Goal: Navigation & Orientation: Find specific page/section

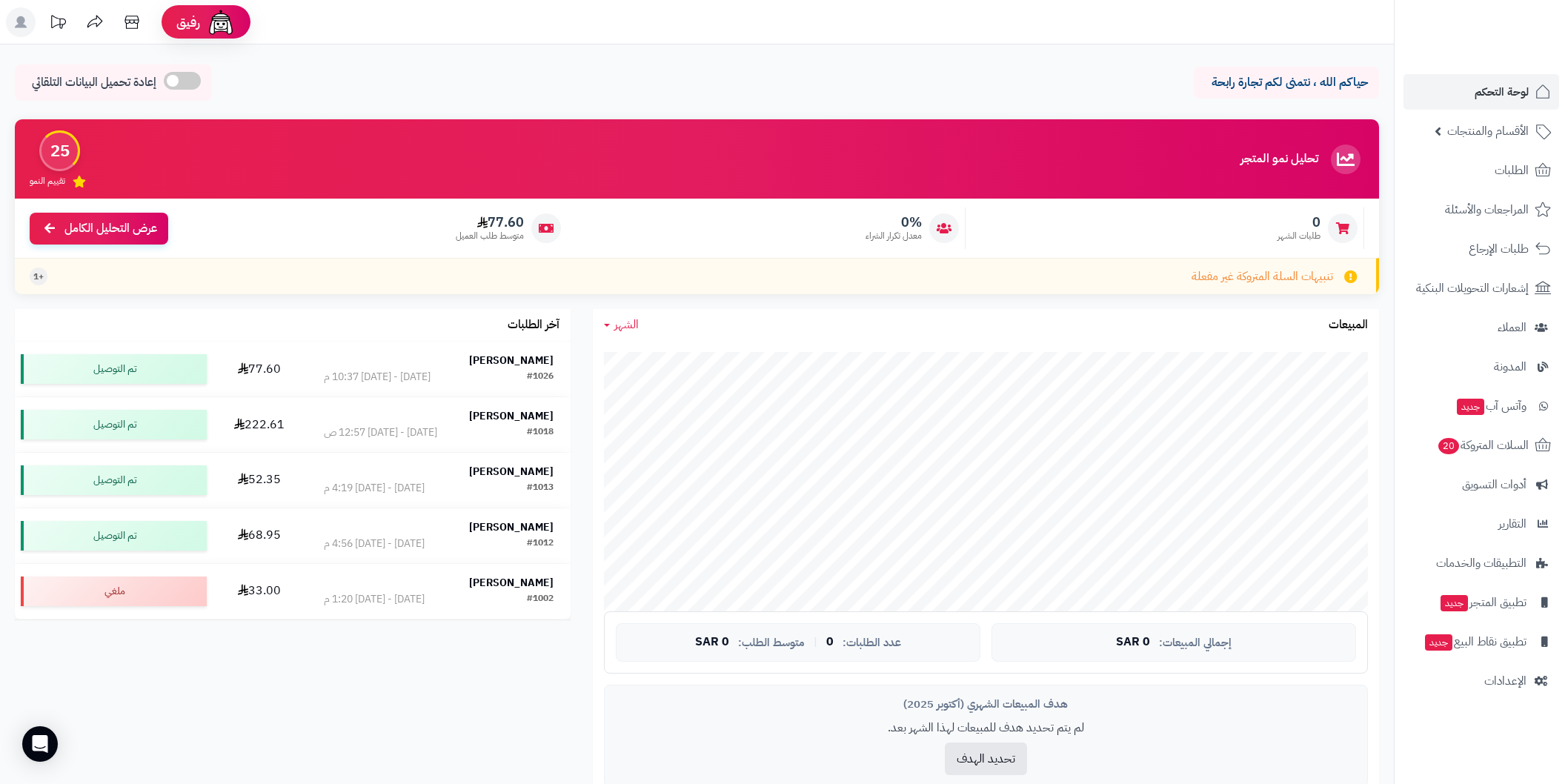
scroll to position [329, 0]
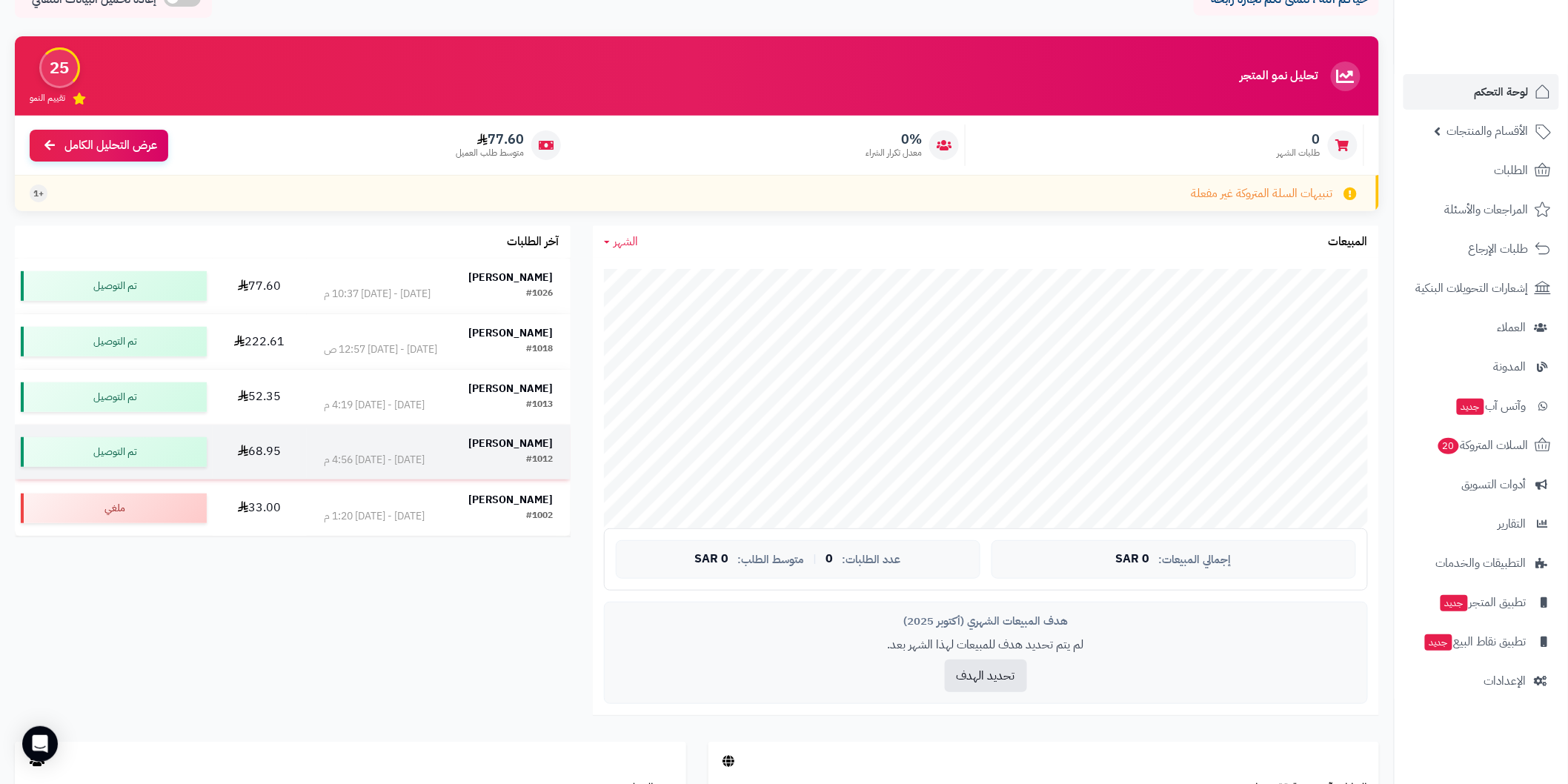
scroll to position [82, 0]
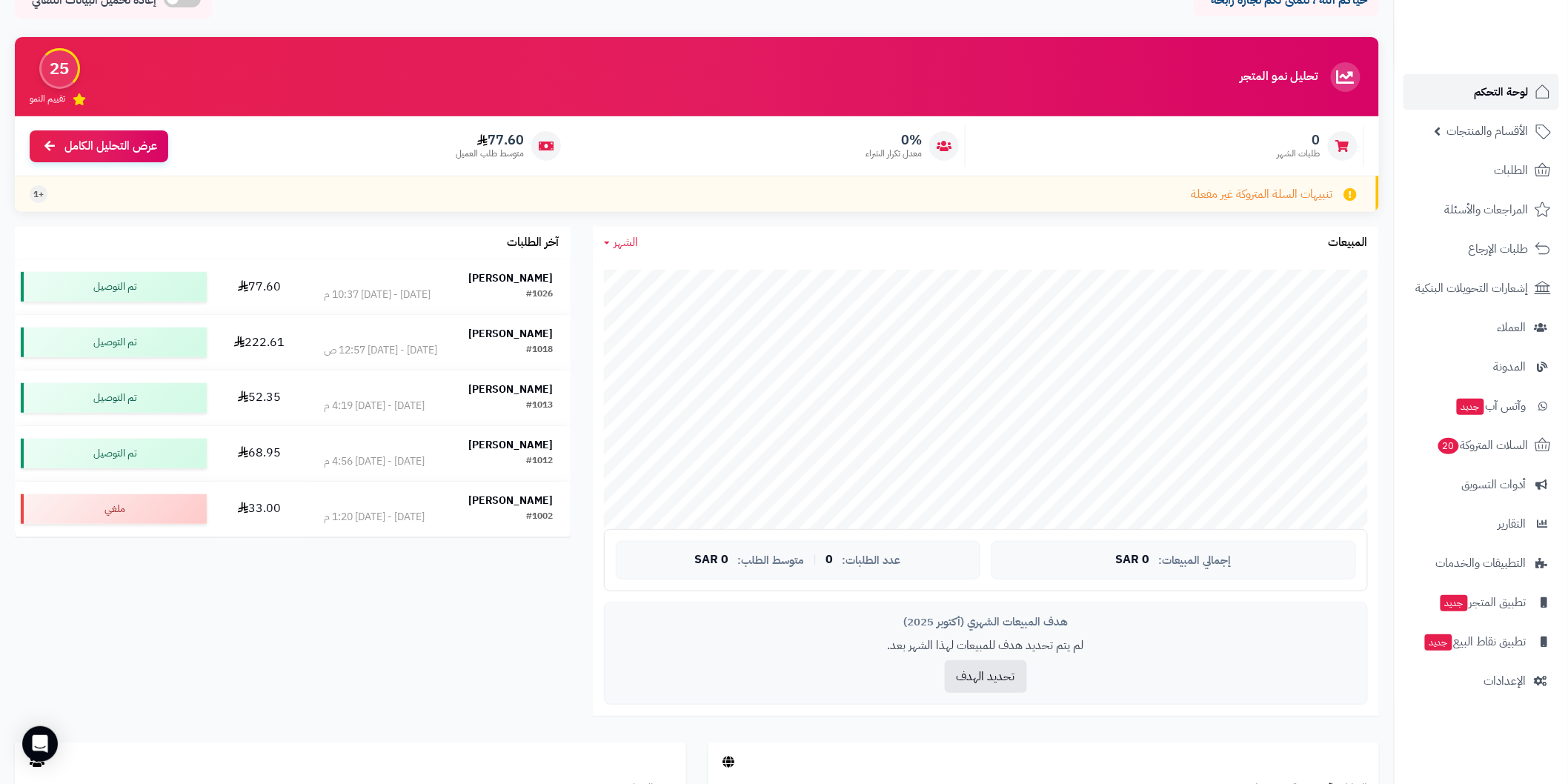
click at [1503, 101] on span "لوحة التحكم" at bounding box center [1502, 92] width 54 height 20
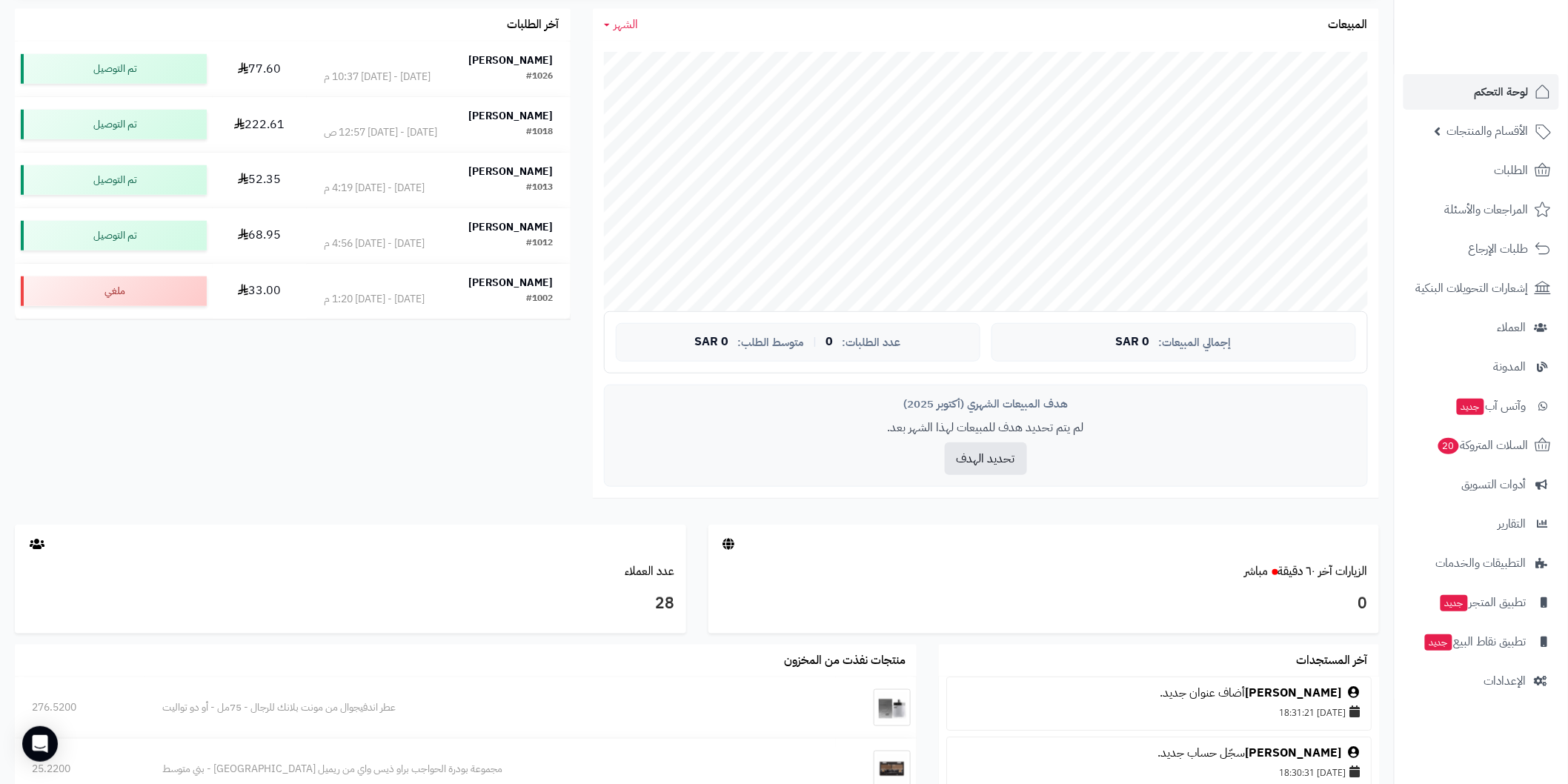
scroll to position [412, 0]
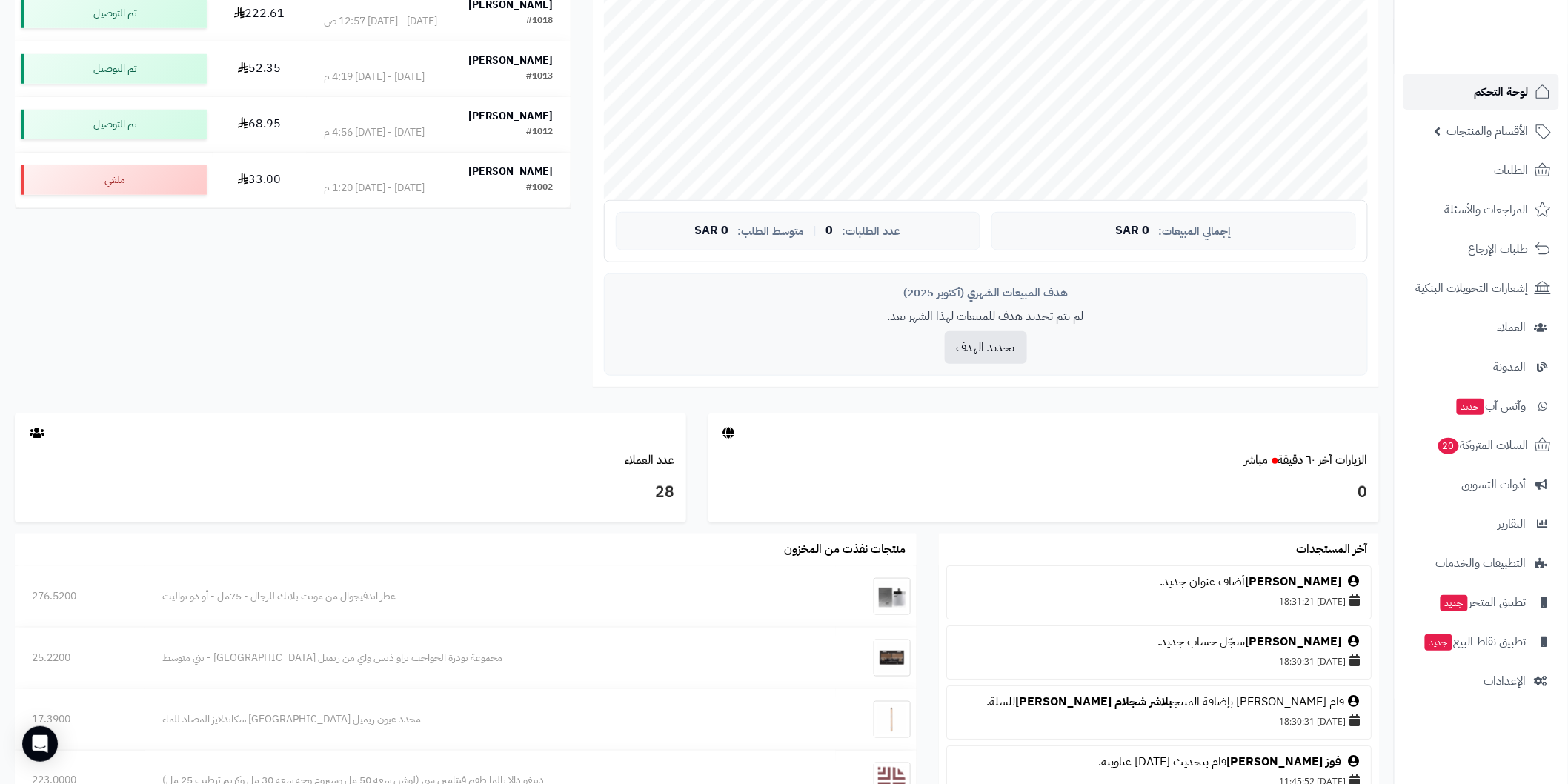
click at [1502, 86] on span "لوحة التحكم" at bounding box center [1502, 92] width 54 height 20
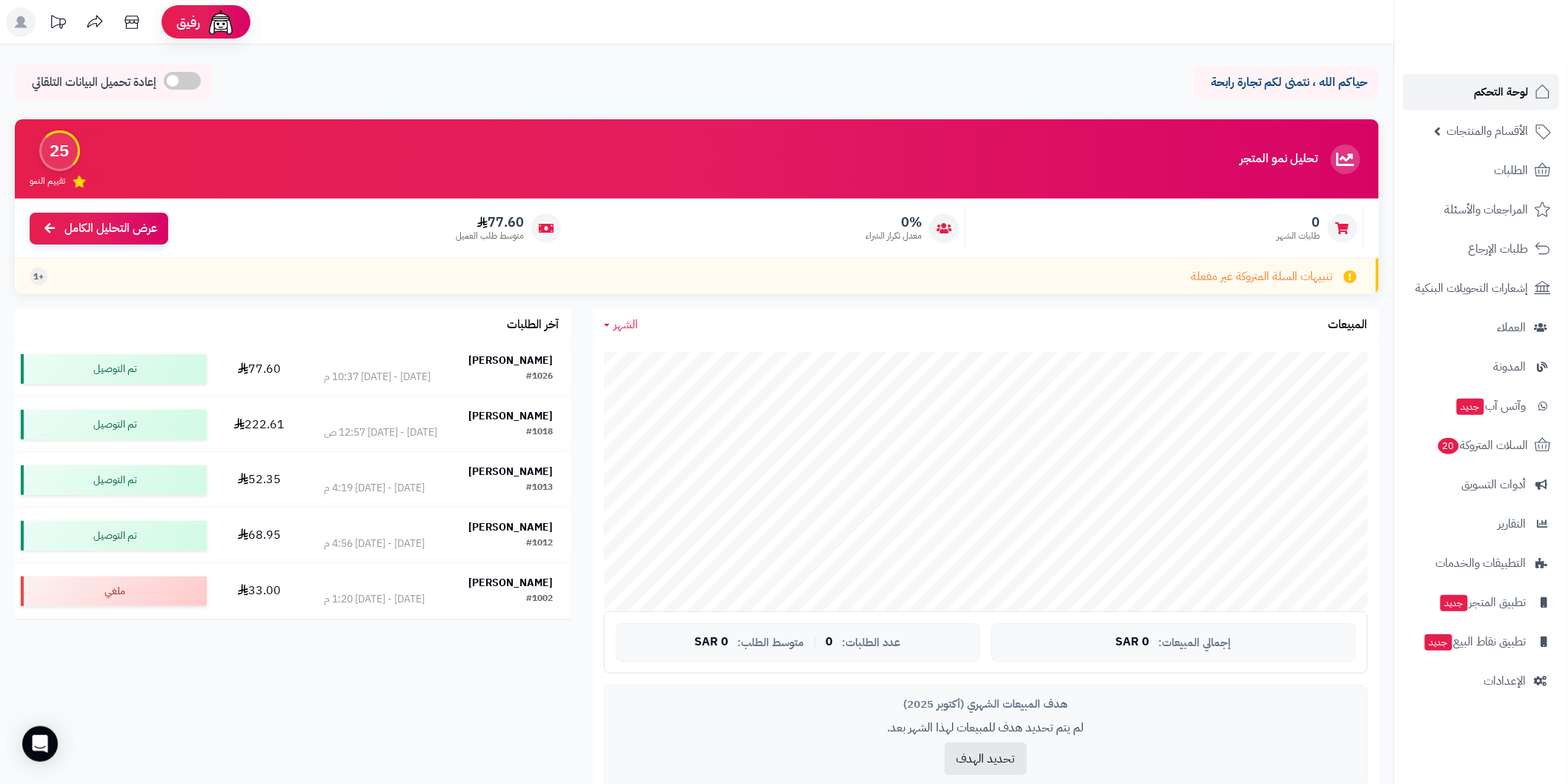
click at [1517, 88] on span "لوحة التحكم" at bounding box center [1502, 92] width 54 height 20
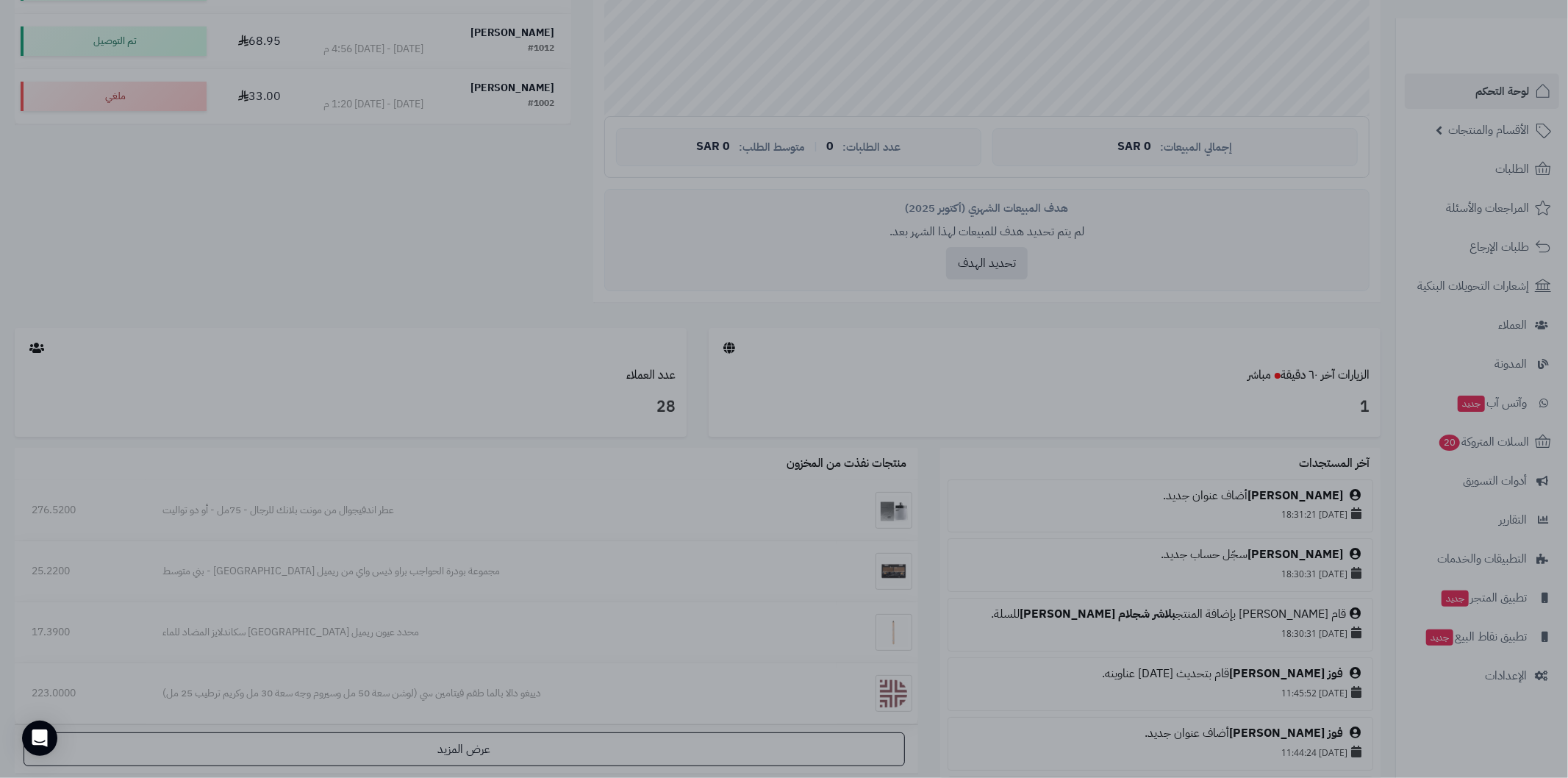
click at [1141, 201] on div at bounding box center [784, 389] width 1568 height 778
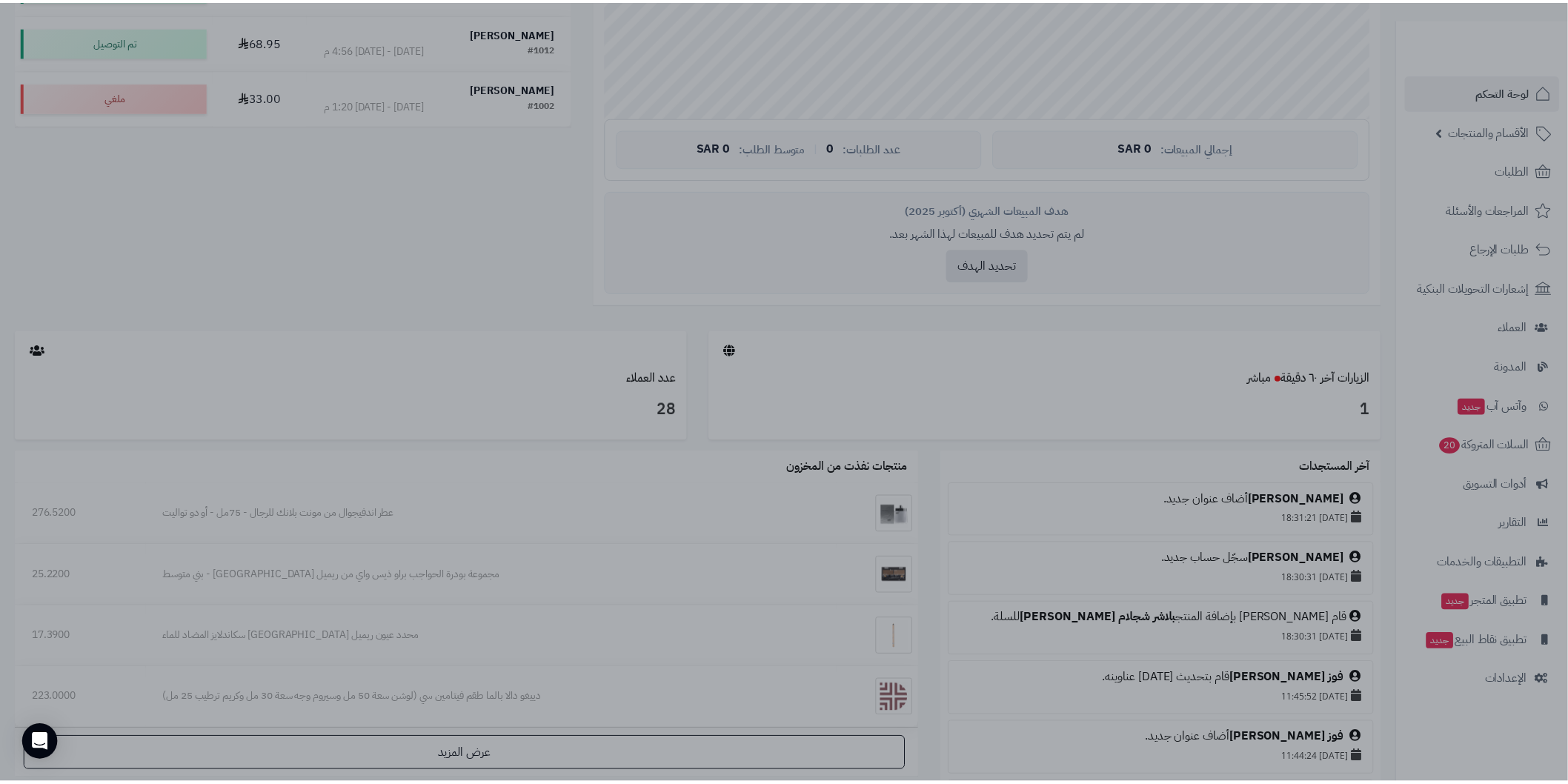
scroll to position [493, 0]
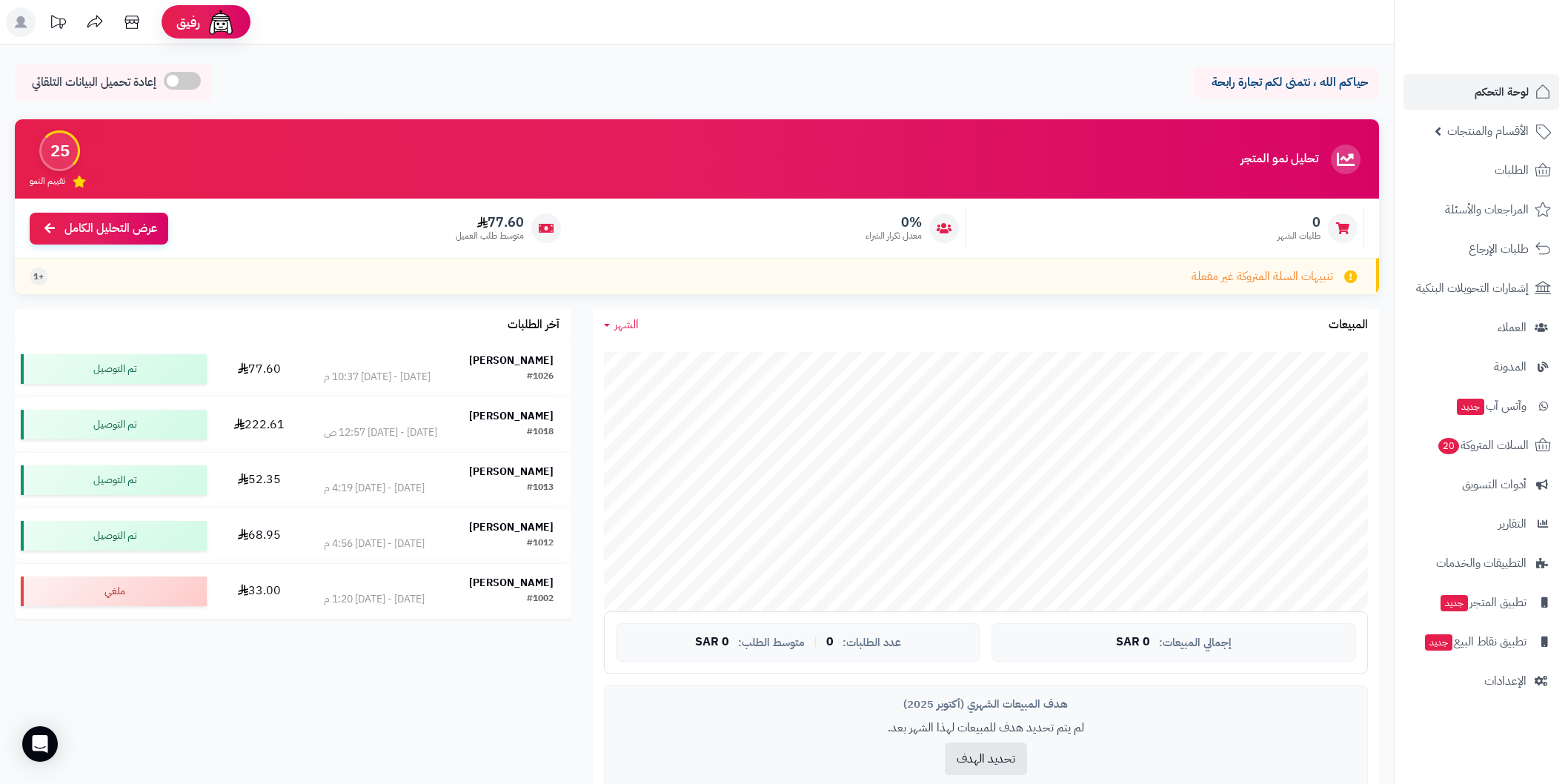
scroll to position [493, 0]
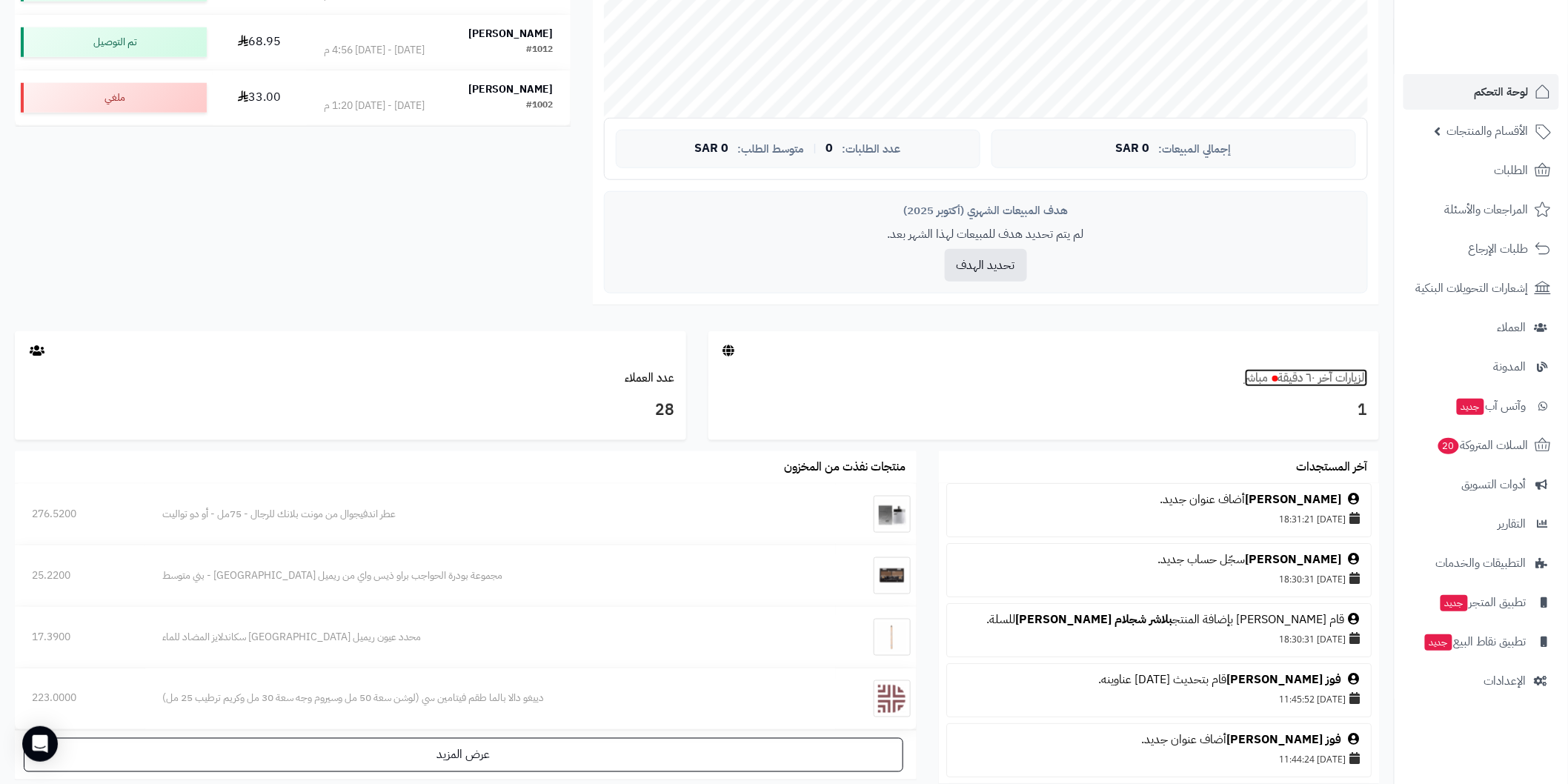
click at [1361, 372] on link "الزيارات آخر ٦٠ دقيقة مباشر" at bounding box center [1306, 377] width 123 height 18
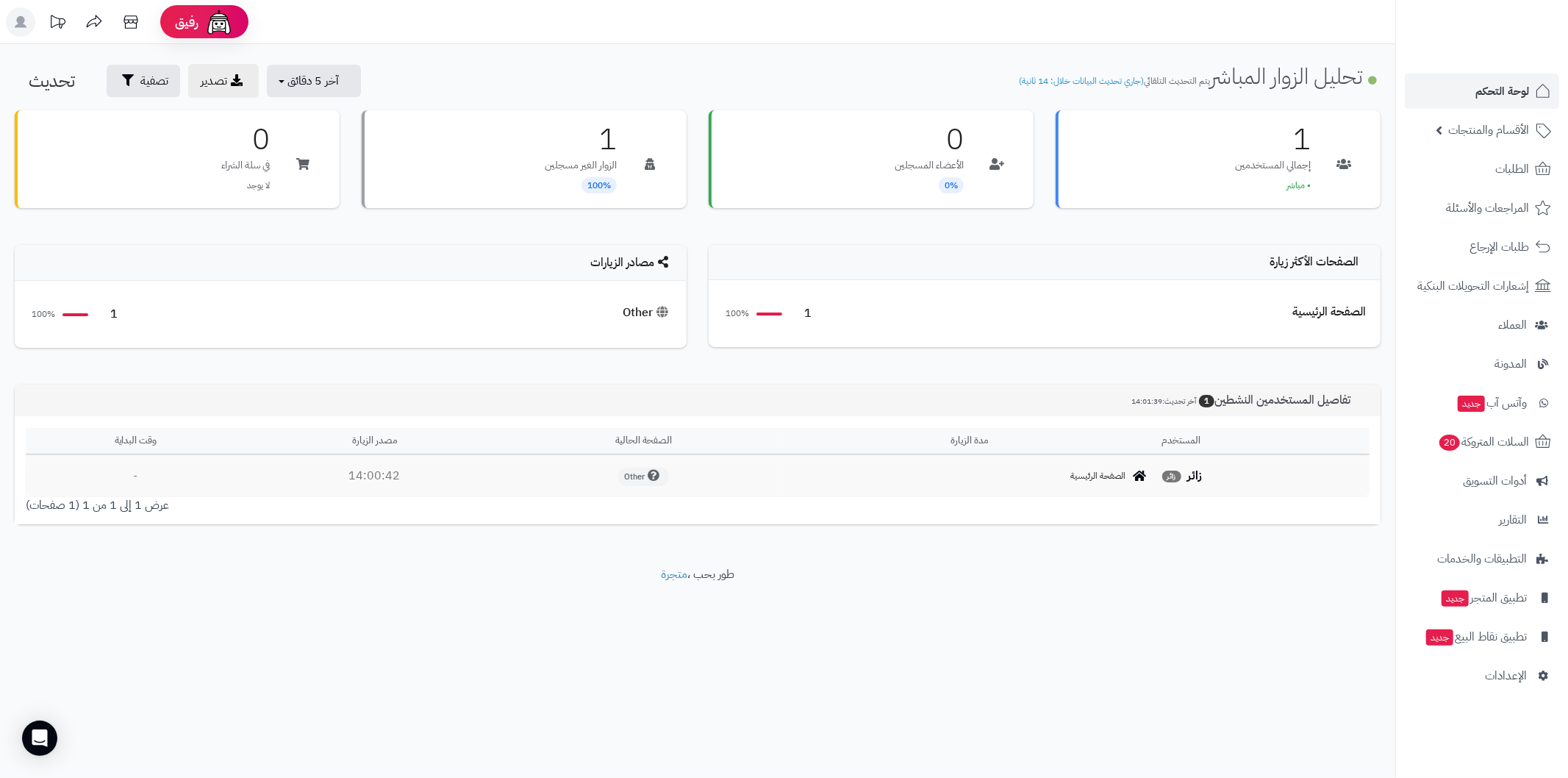
click at [1311, 310] on div "الصفحة الرئيسية" at bounding box center [1329, 312] width 74 height 17
click at [1336, 312] on div "الصفحة الرئيسية" at bounding box center [1329, 312] width 74 height 17
click at [1114, 475] on span "الصفحة الرئيسية" at bounding box center [1099, 477] width 55 height 13
click at [1193, 474] on strong "زائر" at bounding box center [1195, 475] width 15 height 18
click at [1174, 475] on span "زائر" at bounding box center [1171, 476] width 19 height 12
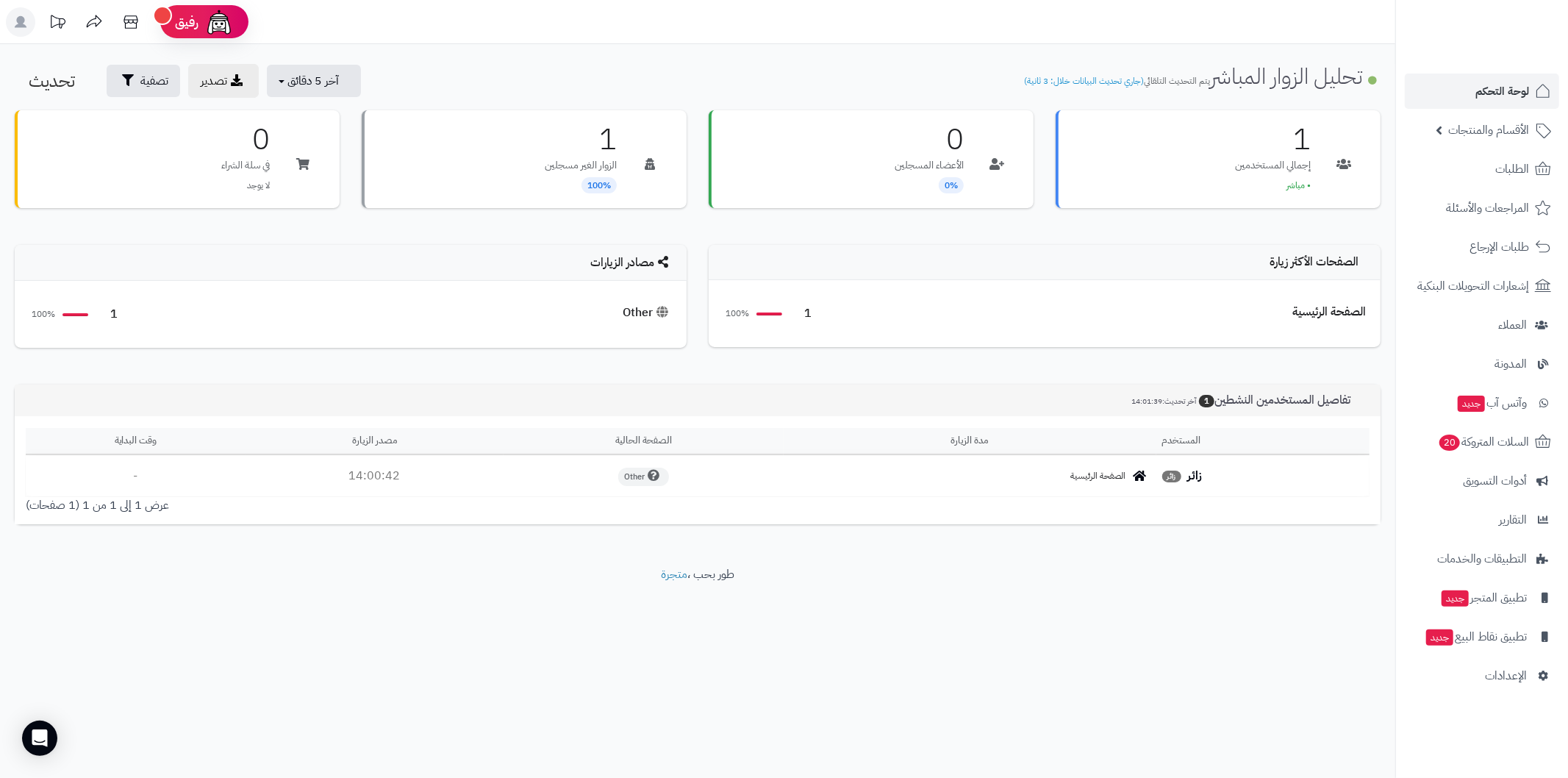
click at [638, 470] on span "Other" at bounding box center [643, 477] width 51 height 18
click at [1492, 84] on span "لوحة التحكم" at bounding box center [1502, 91] width 54 height 20
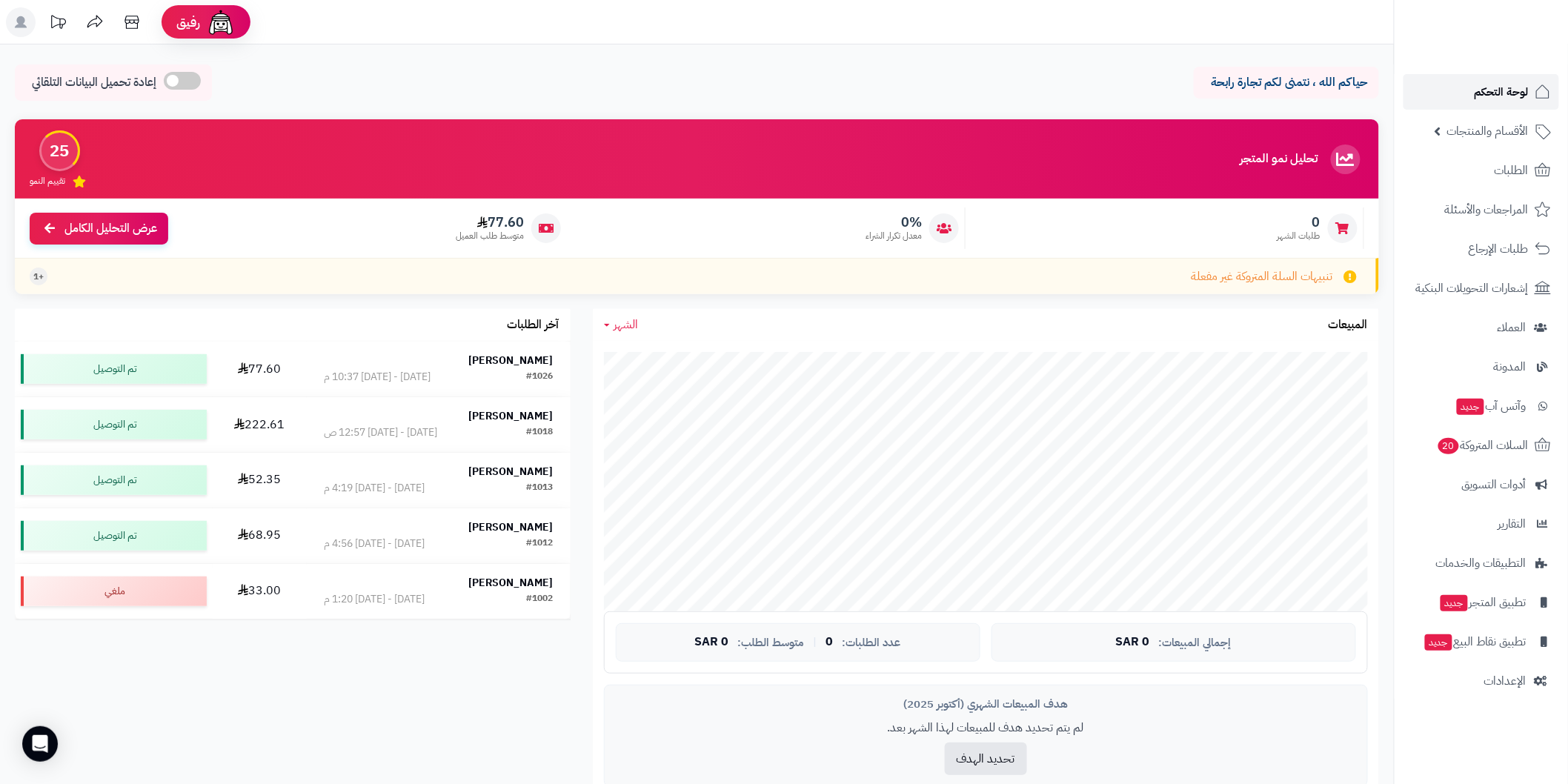
click at [1491, 88] on span "لوحة التحكم" at bounding box center [1502, 92] width 54 height 20
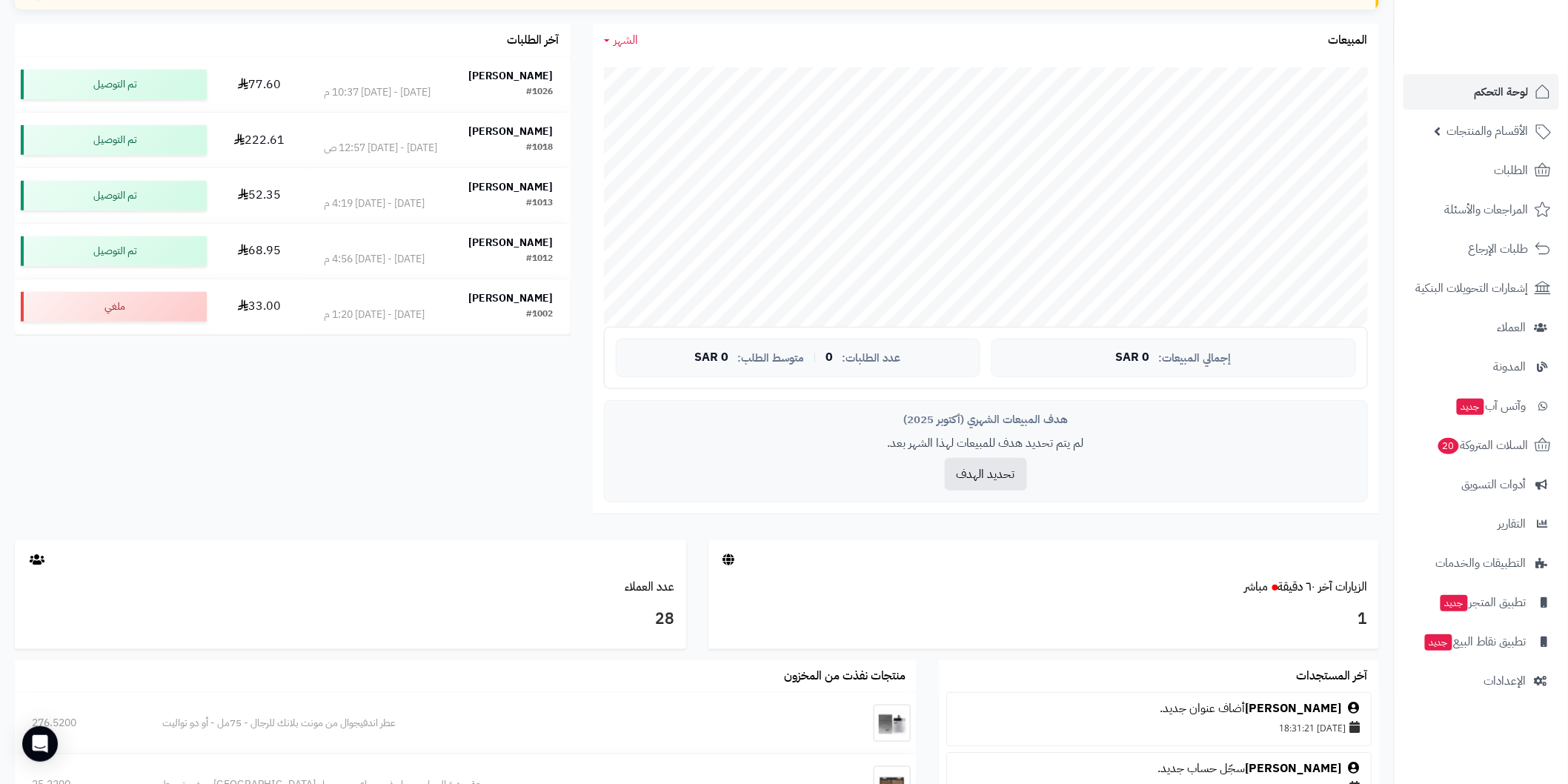
scroll to position [329, 0]
